Goal: Information Seeking & Learning: Learn about a topic

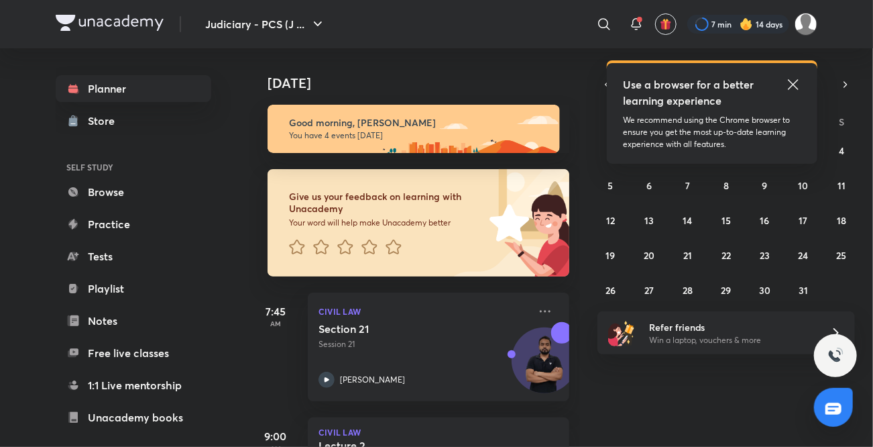
click at [794, 87] on icon at bounding box center [793, 84] width 16 height 16
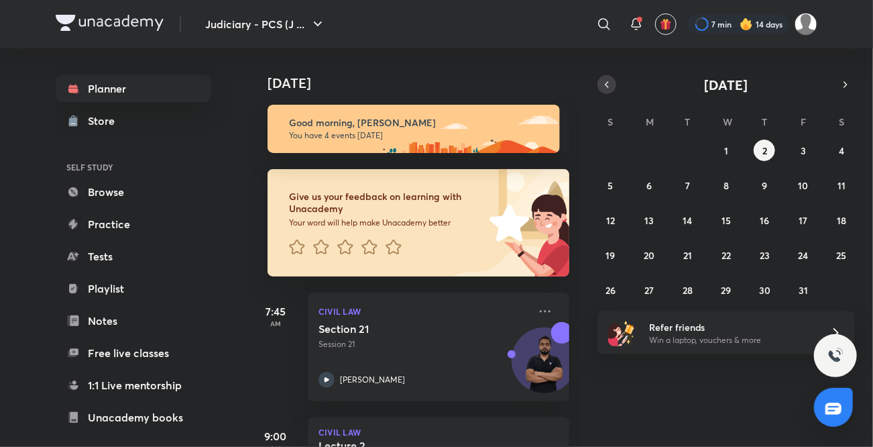
click at [604, 85] on icon "button" at bounding box center [607, 84] width 11 height 12
click at [653, 292] on abbr "29" at bounding box center [649, 290] width 10 height 13
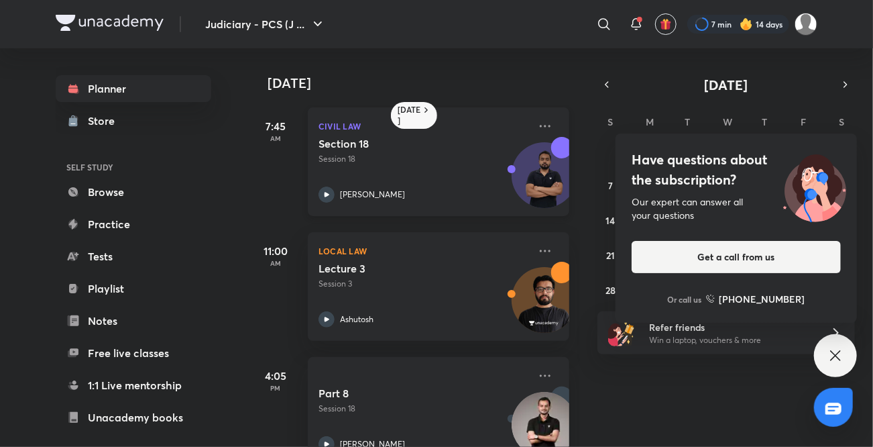
click at [330, 196] on icon at bounding box center [327, 194] width 16 height 16
